Goal: Information Seeking & Learning: Learn about a topic

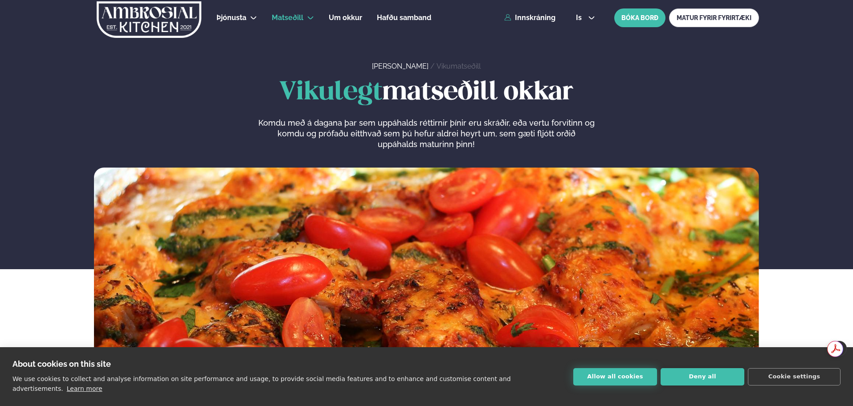
click at [600, 383] on button "Allow all cookies" at bounding box center [615, 376] width 84 height 17
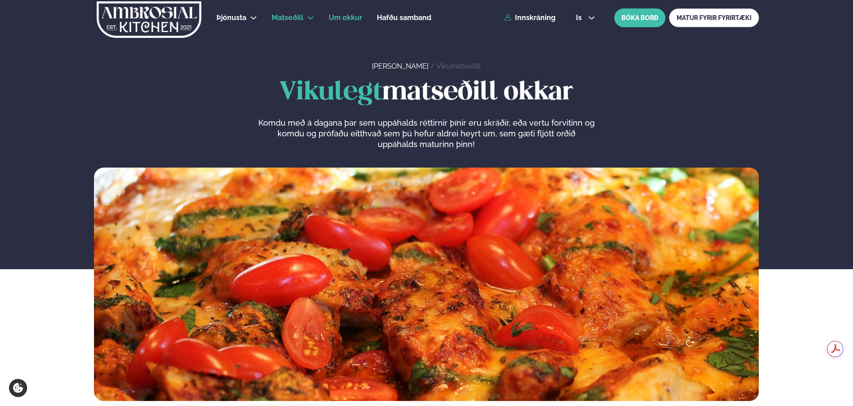
click at [348, 18] on span "Um okkur" at bounding box center [345, 17] width 33 height 8
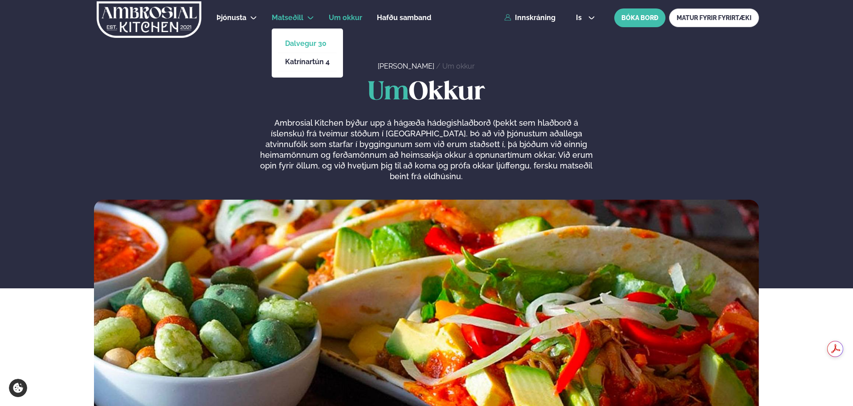
click at [304, 45] on link "Dalvegur 30" at bounding box center [307, 43] width 45 height 7
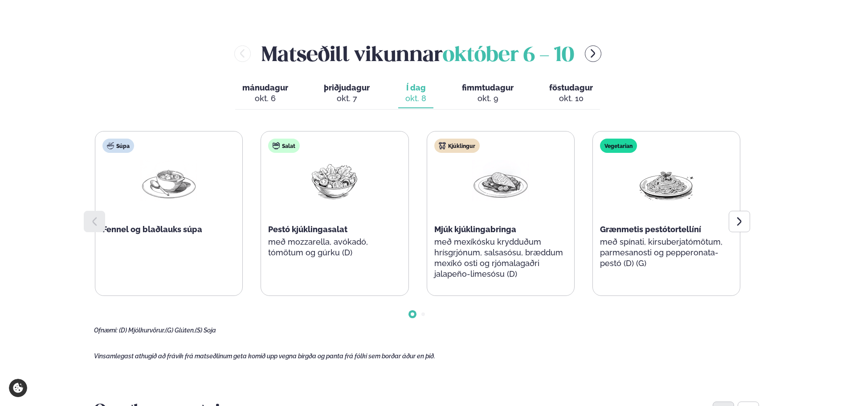
scroll to position [356, 0]
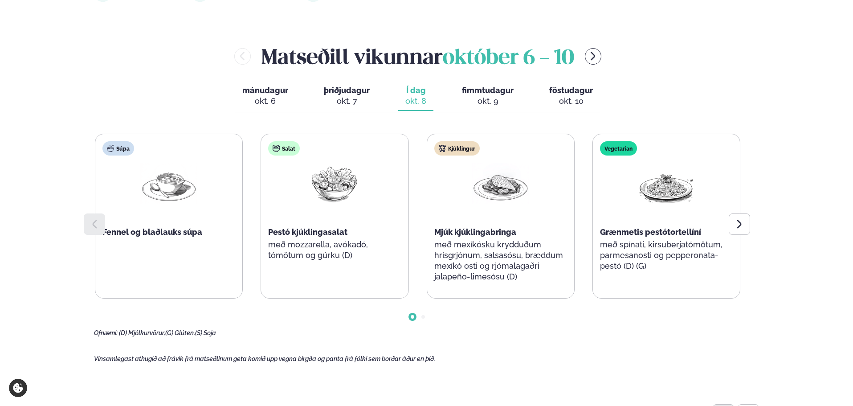
click at [265, 86] on span "mánudagur" at bounding box center [265, 90] width 46 height 9
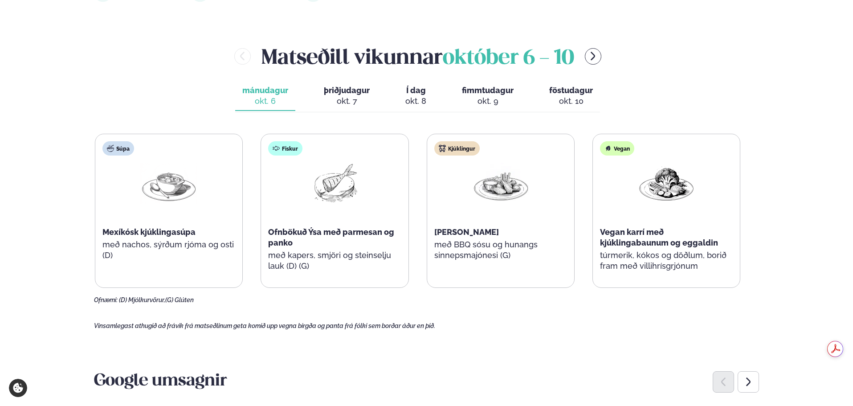
scroll to position [0, 0]
click at [340, 89] on span "þriðjudagur" at bounding box center [347, 90] width 46 height 9
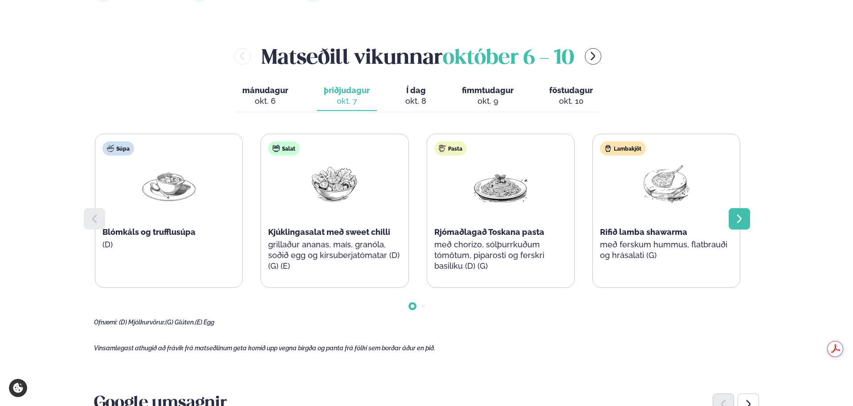
click at [734, 220] on icon at bounding box center [739, 218] width 11 height 11
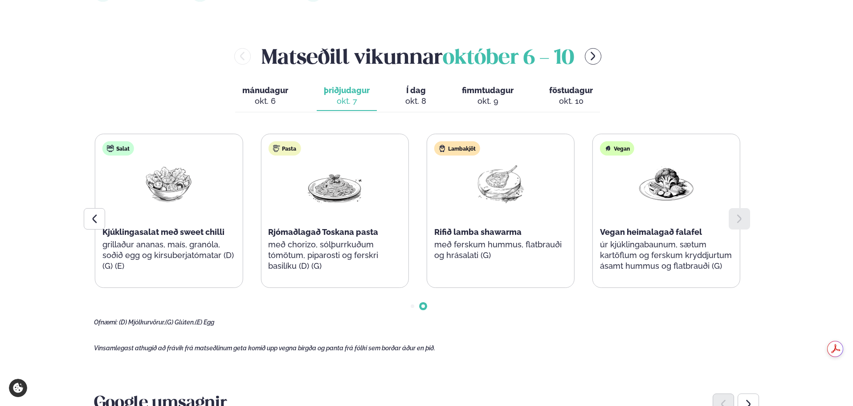
click at [734, 220] on icon at bounding box center [739, 218] width 11 height 11
click at [86, 219] on div at bounding box center [94, 218] width 21 height 21
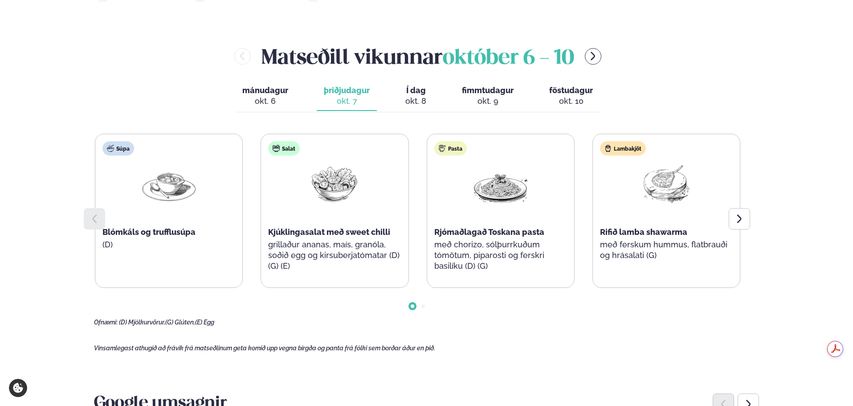
click at [483, 89] on span "fimmtudagur" at bounding box center [488, 90] width 52 height 9
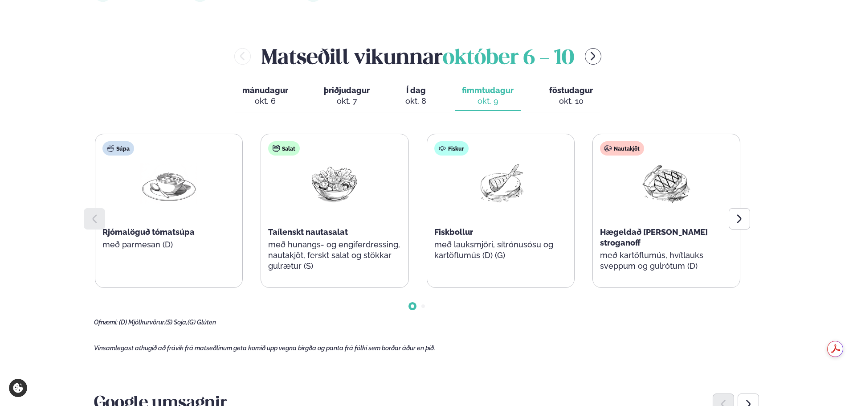
click at [560, 96] on div "okt. 10" at bounding box center [571, 101] width 44 height 11
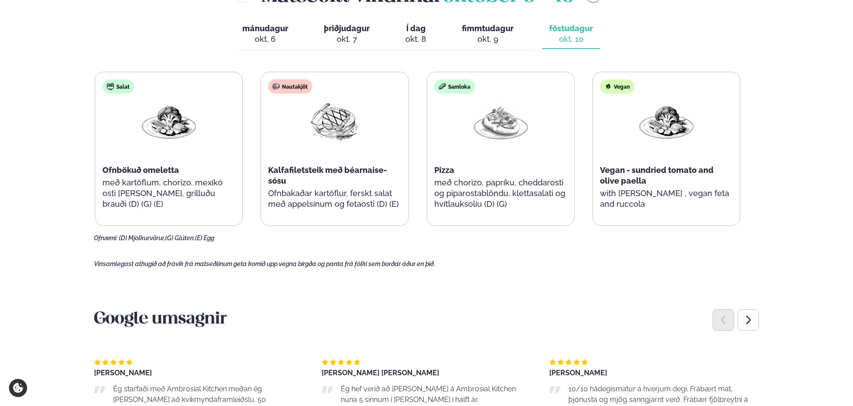
scroll to position [534, 0]
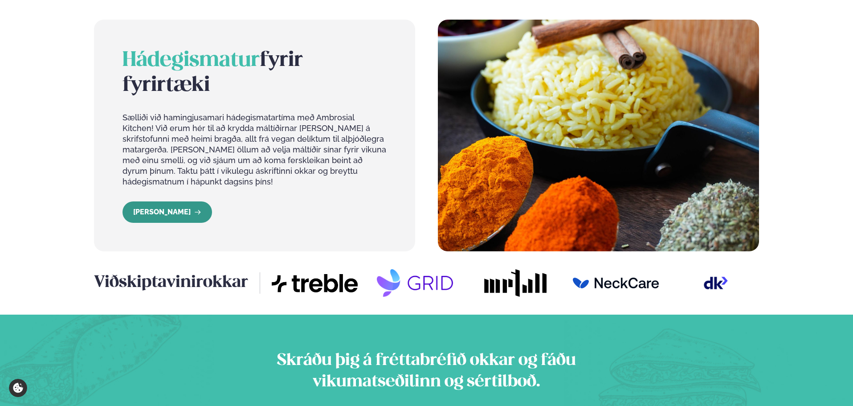
click at [164, 201] on link "[PERSON_NAME]" at bounding box center [167, 211] width 90 height 21
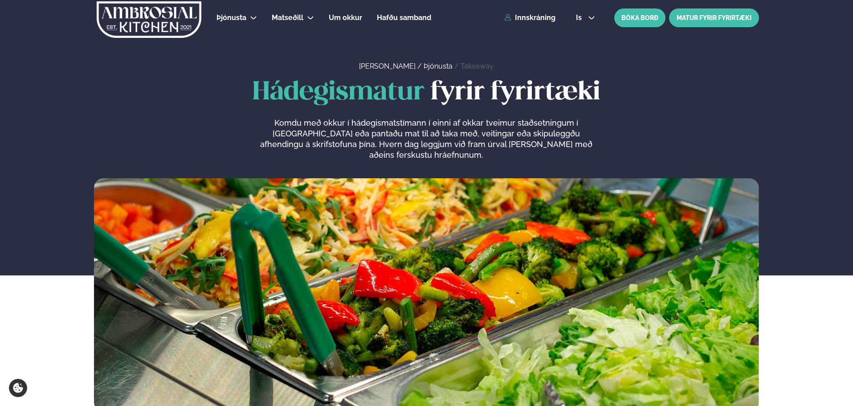
click at [723, 16] on link "MATUR FYRIR FYRIRTÆKI" at bounding box center [714, 17] width 90 height 19
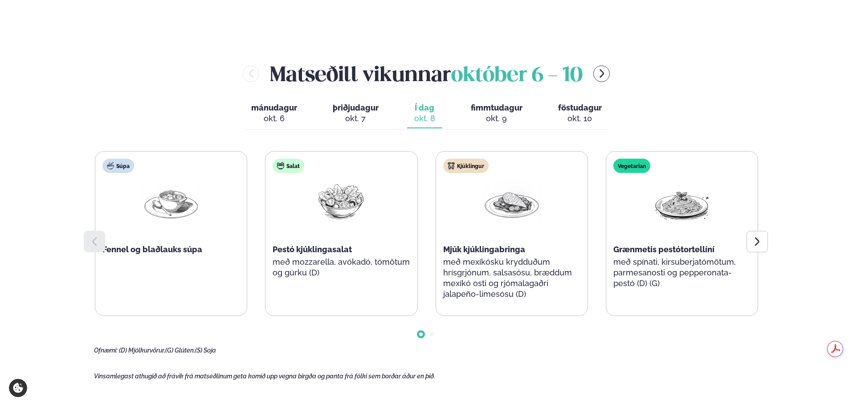
click at [479, 103] on span "fimmtudagur" at bounding box center [497, 107] width 52 height 9
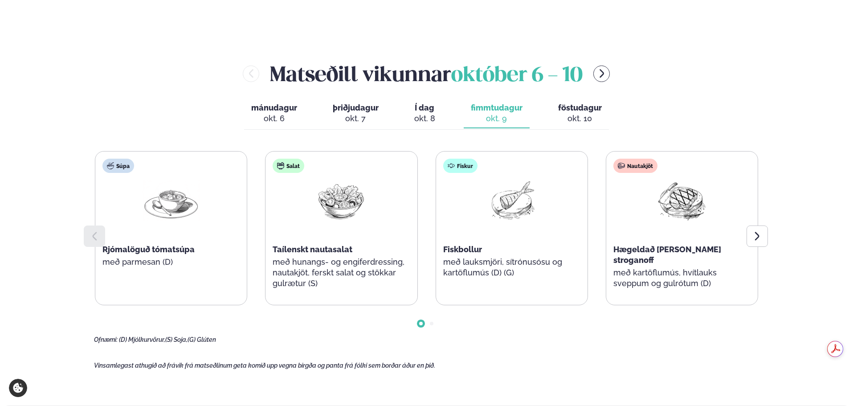
click at [574, 103] on span "föstudagur" at bounding box center [580, 107] width 44 height 9
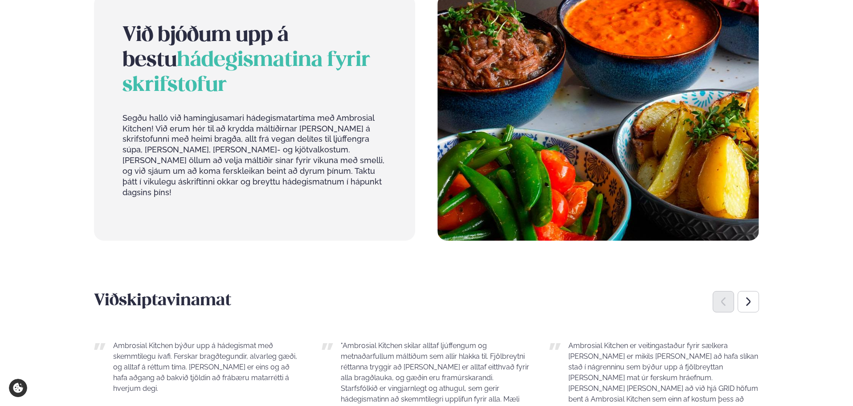
scroll to position [312, 0]
